Goal: Check status: Check status

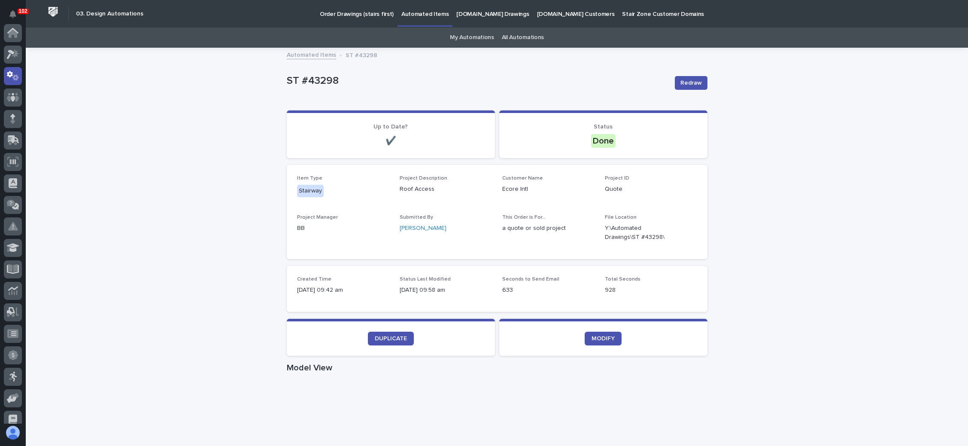
scroll to position [42, 0]
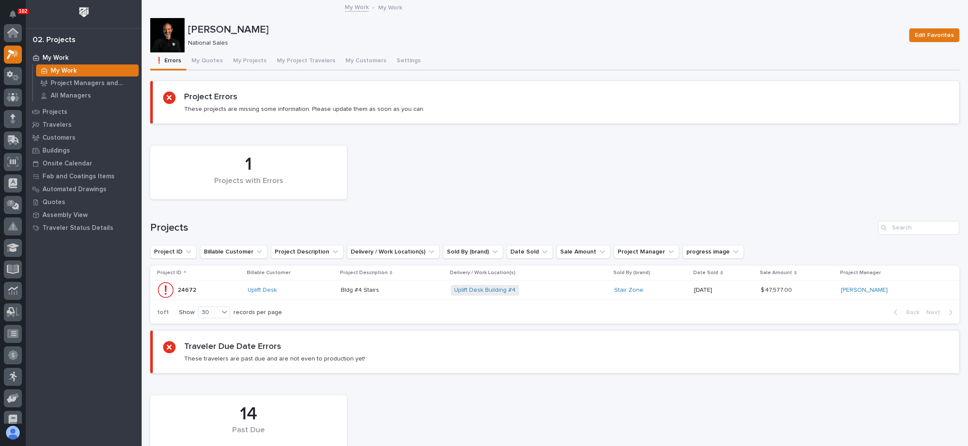
scroll to position [21, 0]
click at [245, 58] on button "My Projects" at bounding box center [250, 61] width 44 height 18
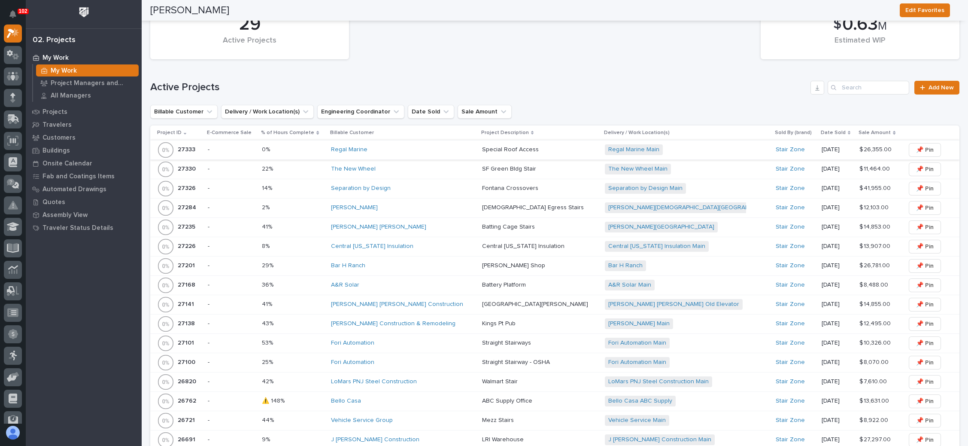
scroll to position [644, 0]
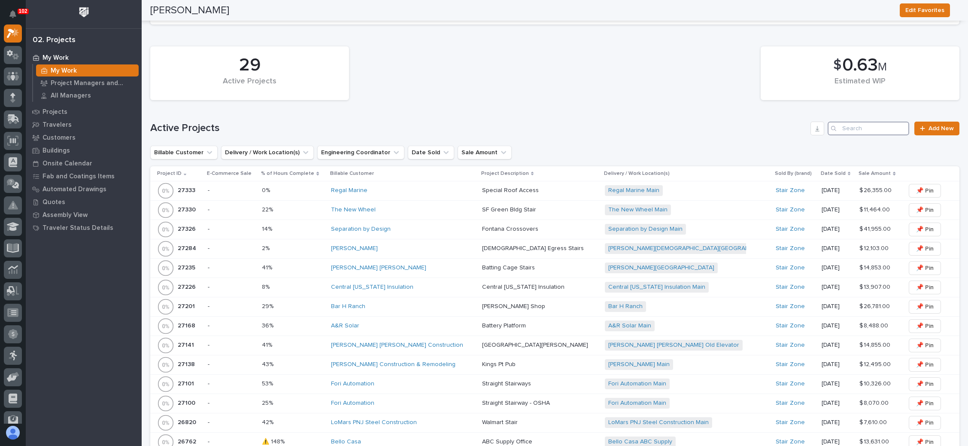
click at [865, 125] on input "Search" at bounding box center [869, 128] width 82 height 14
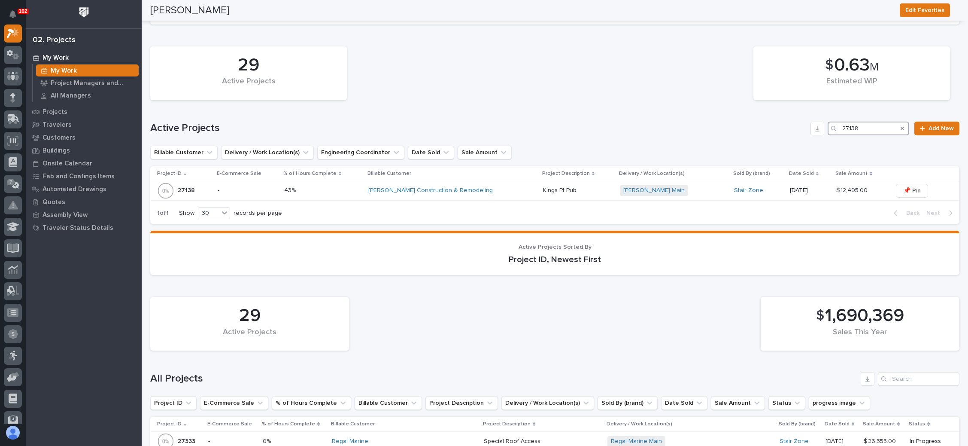
type input "27138"
click at [661, 185] on div "[PERSON_NAME] Main + 0" at bounding box center [673, 190] width 107 height 11
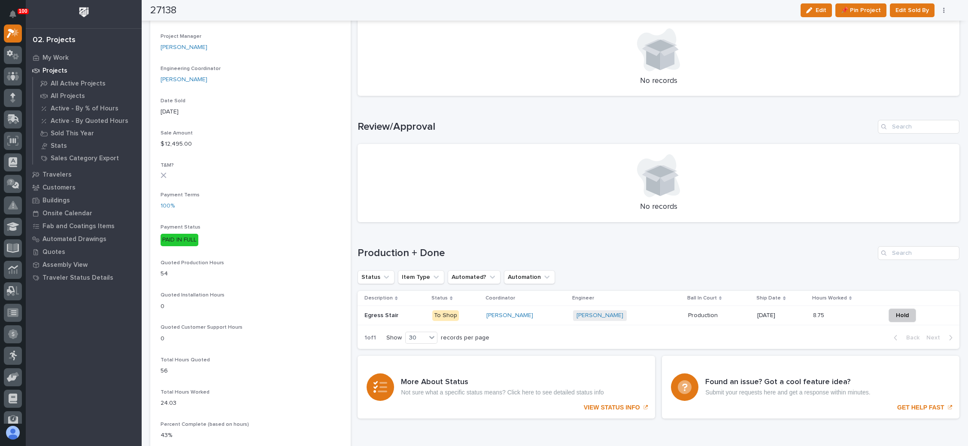
scroll to position [451, 0]
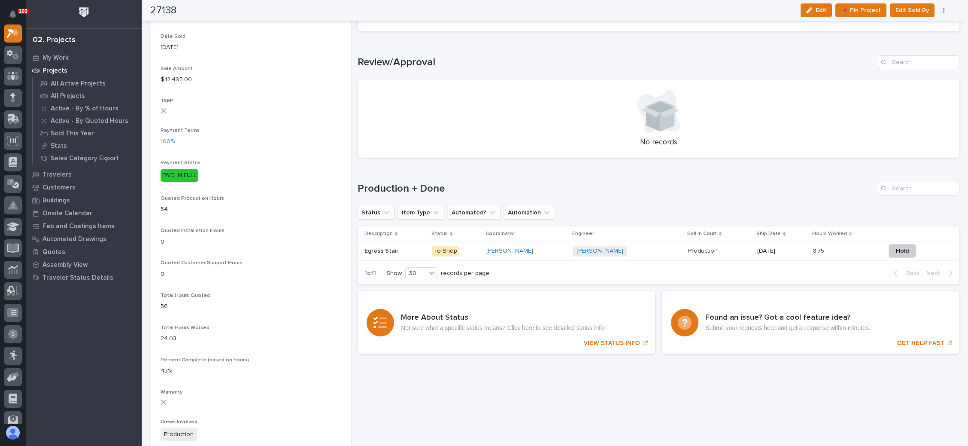
click at [641, 249] on div "[PERSON_NAME] + 0" at bounding box center [627, 251] width 108 height 11
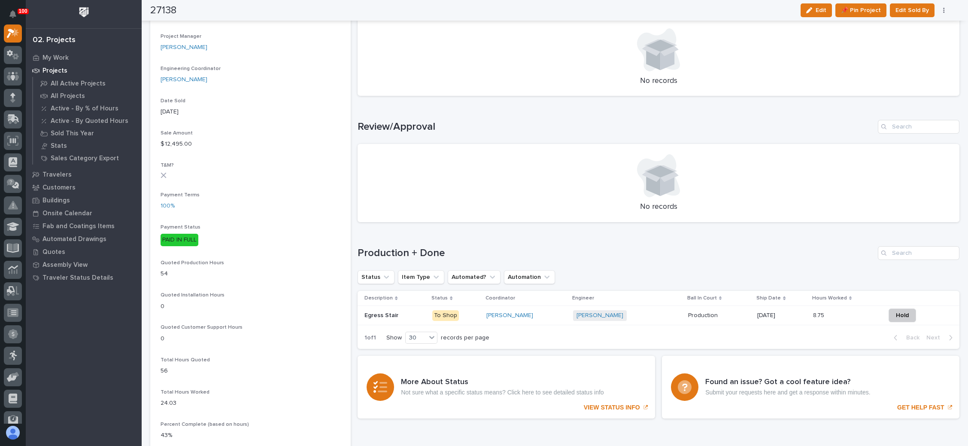
scroll to position [515, 0]
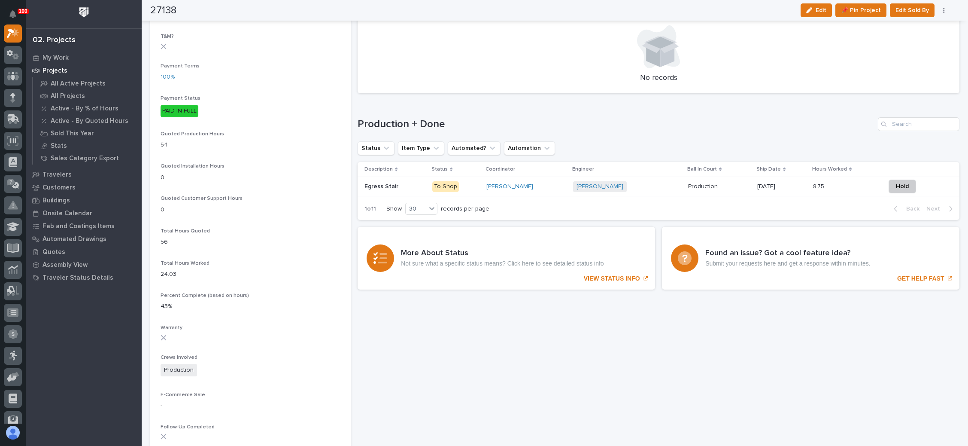
click at [640, 184] on div "[PERSON_NAME] + 0" at bounding box center [627, 186] width 108 height 11
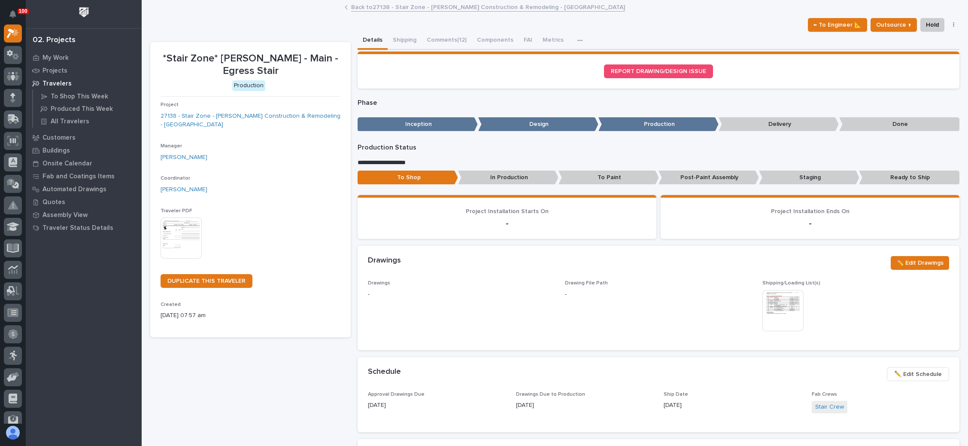
click at [470, 7] on link "Back to 27138 - Stair Zone - [PERSON_NAME] Construction & Remodeling - [GEOGRAP…" at bounding box center [488, 7] width 274 height 10
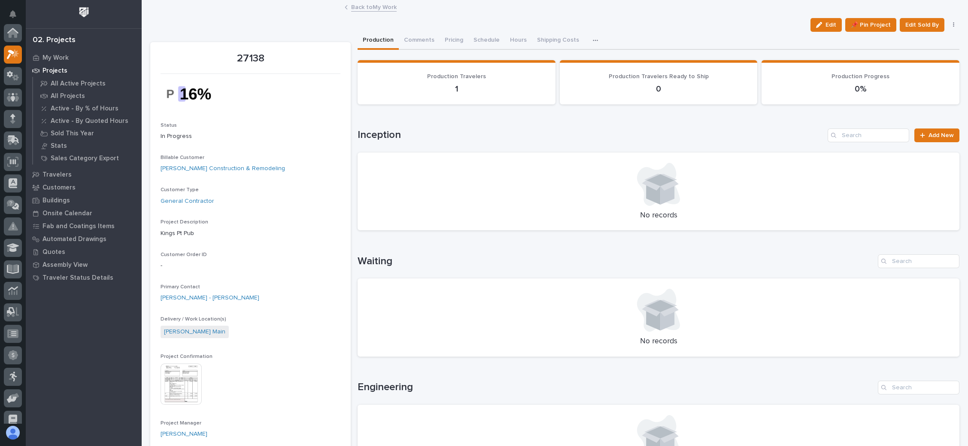
scroll to position [21, 0]
click at [60, 52] on div "My Work" at bounding box center [84, 58] width 112 height 12
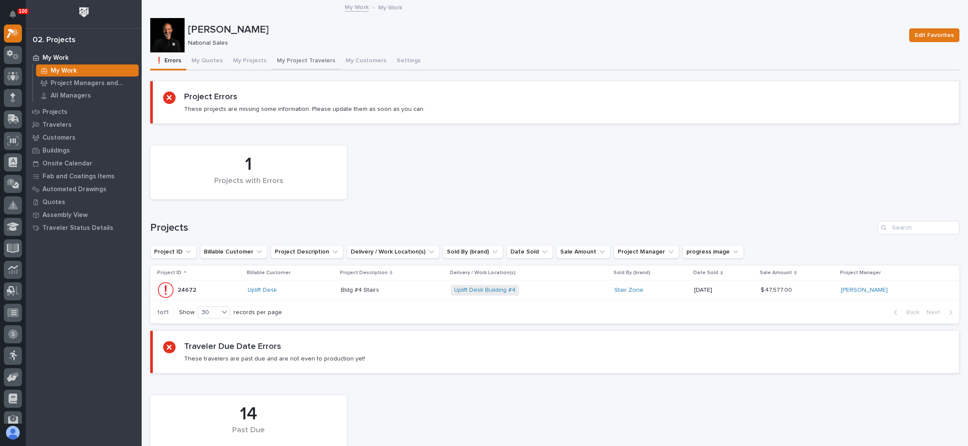
click at [303, 57] on button "My Project Travelers" at bounding box center [306, 61] width 69 height 18
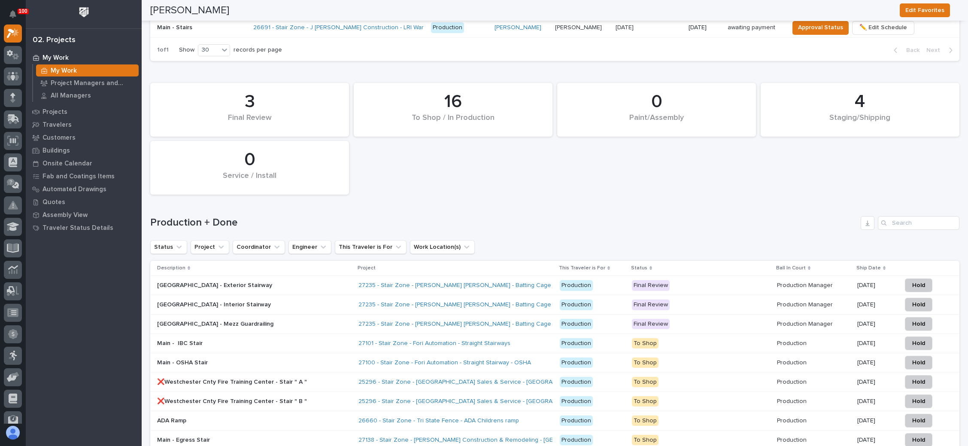
scroll to position [1159, 0]
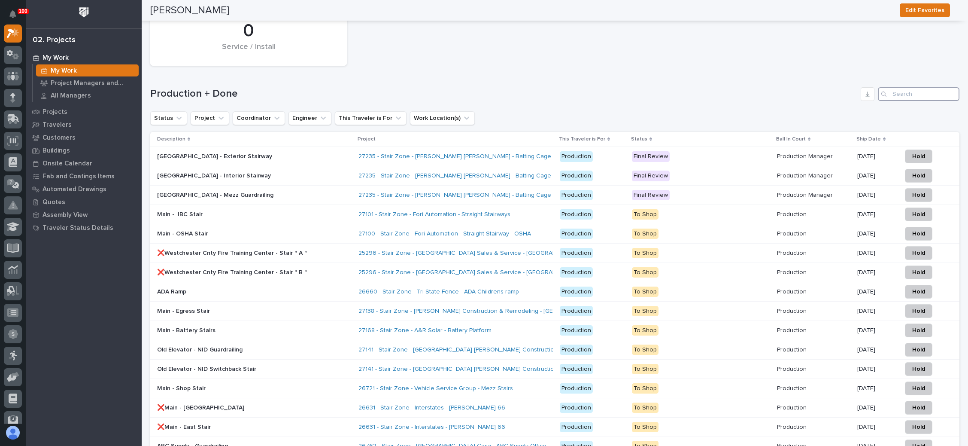
click at [911, 89] on input "Search" at bounding box center [919, 94] width 82 height 14
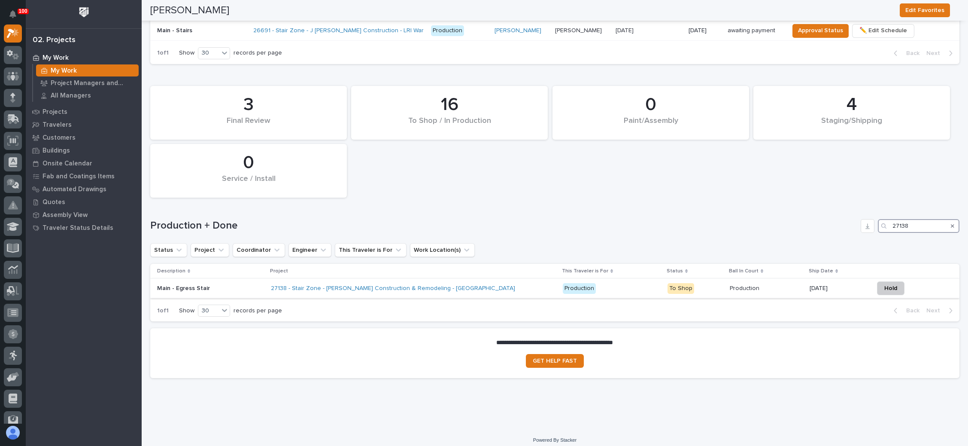
type input "27138"
click at [622, 283] on p "Production" at bounding box center [612, 288] width 98 height 11
